Goal: Task Accomplishment & Management: Use online tool/utility

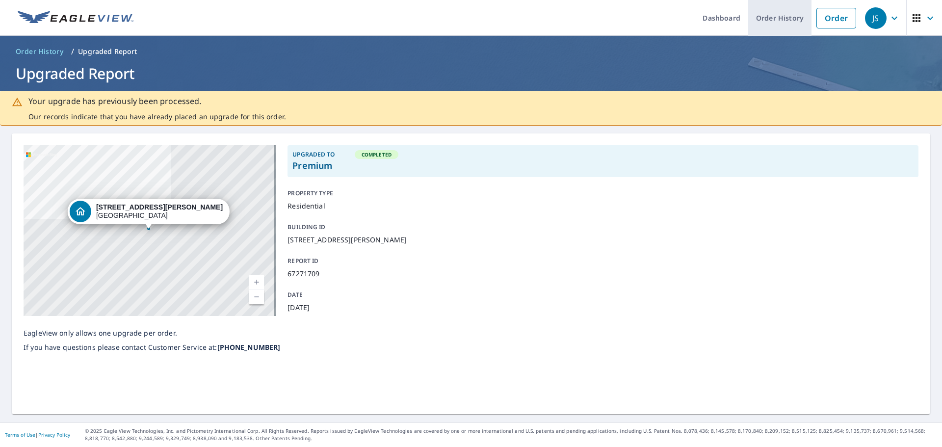
click at [762, 14] on link "Order History" at bounding box center [779, 18] width 63 height 36
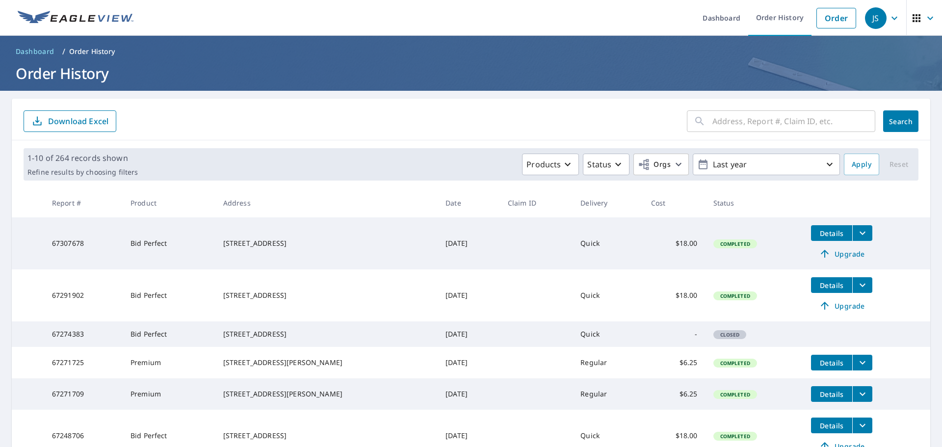
click at [755, 125] on input "text" at bounding box center [793, 120] width 163 height 27
type input "67271709"
click at [891, 119] on span "Search" at bounding box center [901, 121] width 20 height 9
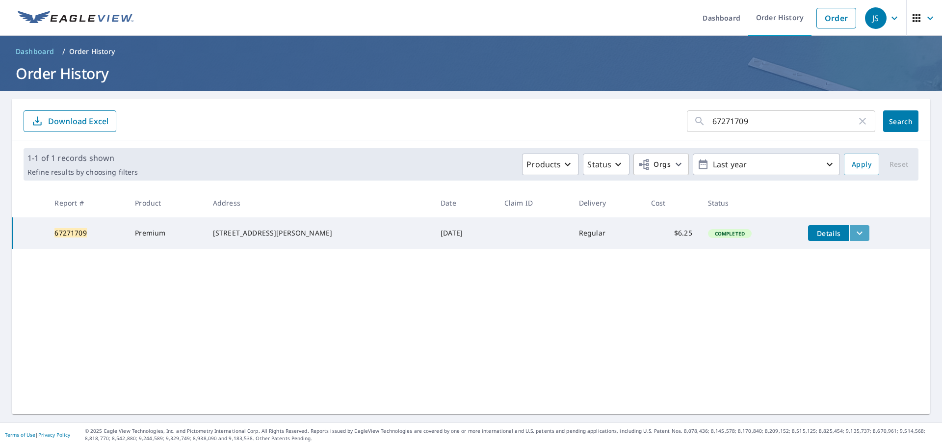
click at [853, 232] on icon "filesDropdownBtn-67271709" at bounding box center [859, 233] width 12 height 12
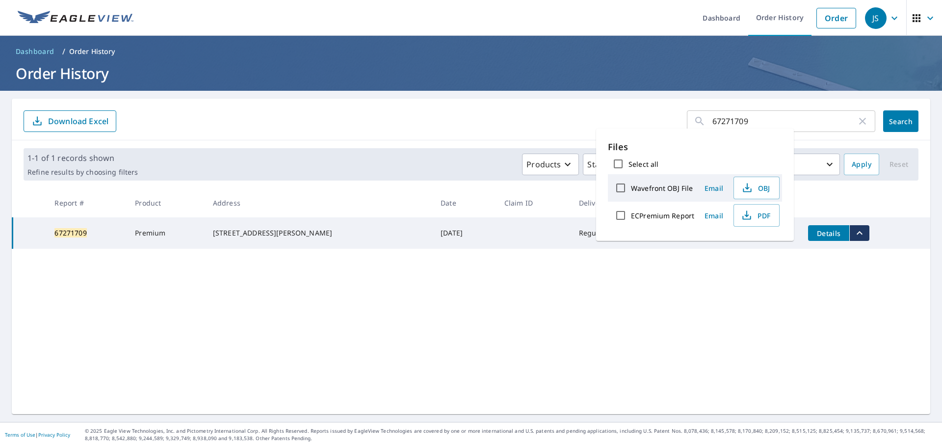
click at [820, 287] on div "67271709 ​ Search Download Excel 1-1 of 1 records shown Refine results by choos…" at bounding box center [471, 256] width 918 height 315
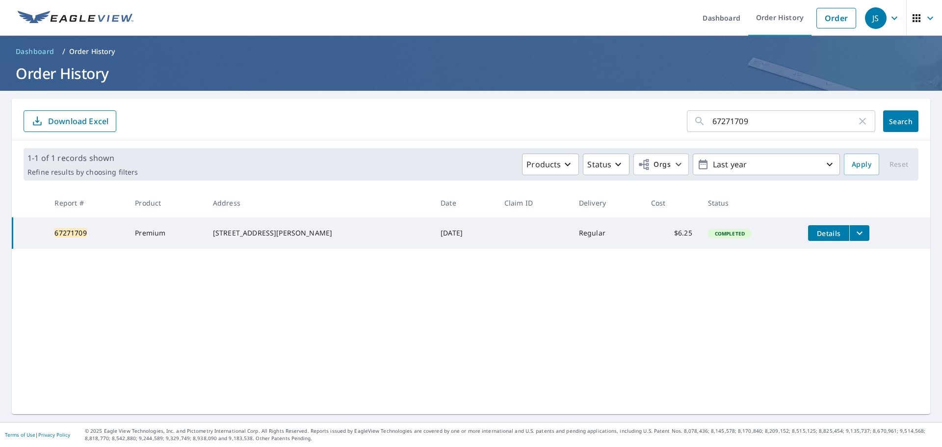
click at [820, 287] on div "67271709 ​ Search Download Excel 1-1 of 1 records shown Refine results by choos…" at bounding box center [471, 256] width 918 height 315
click at [74, 123] on p "Download Excel" at bounding box center [78, 121] width 60 height 11
